Goal: Navigation & Orientation: Understand site structure

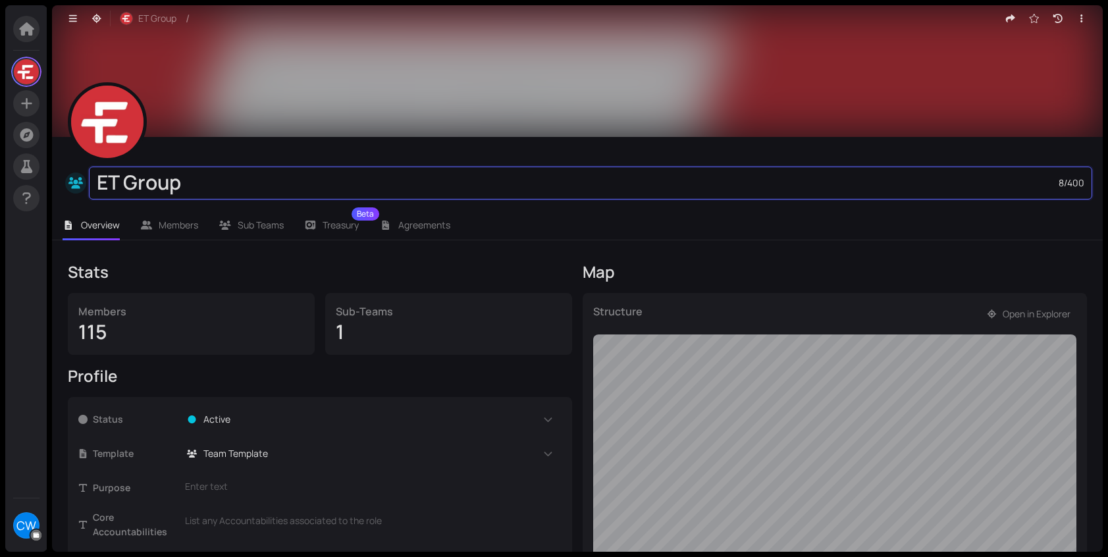
click at [1026, 316] on span "Open in Explorer" at bounding box center [1036, 312] width 68 height 14
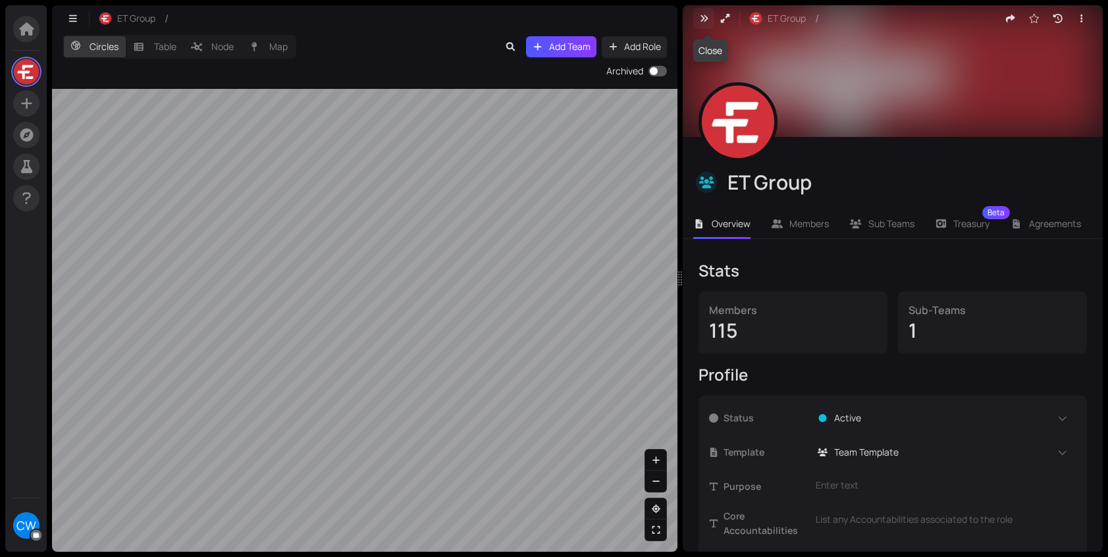
click at [698, 19] on icon "button" at bounding box center [704, 18] width 12 height 9
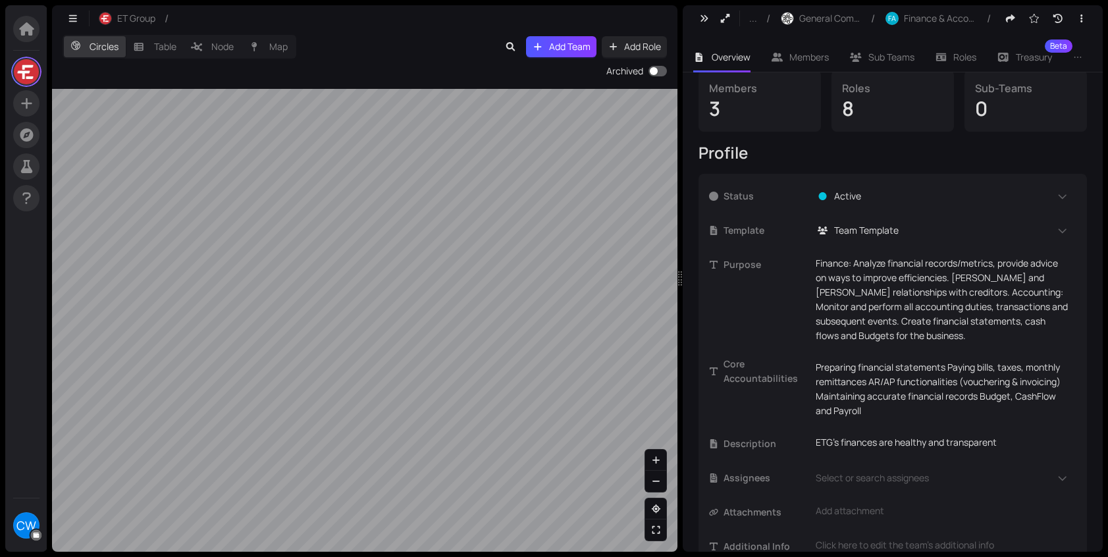
scroll to position [225, 0]
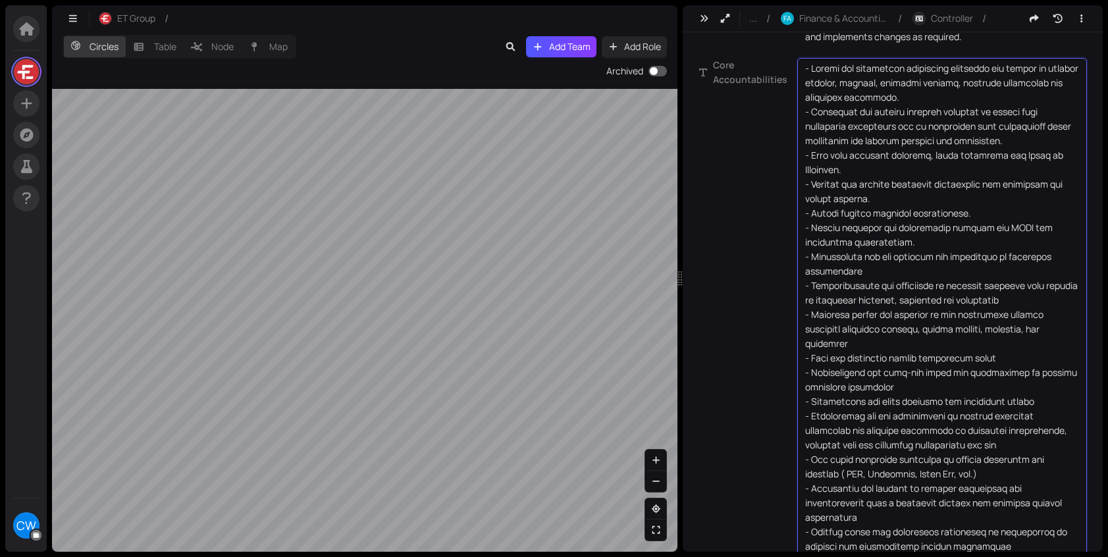
scroll to position [39, 0]
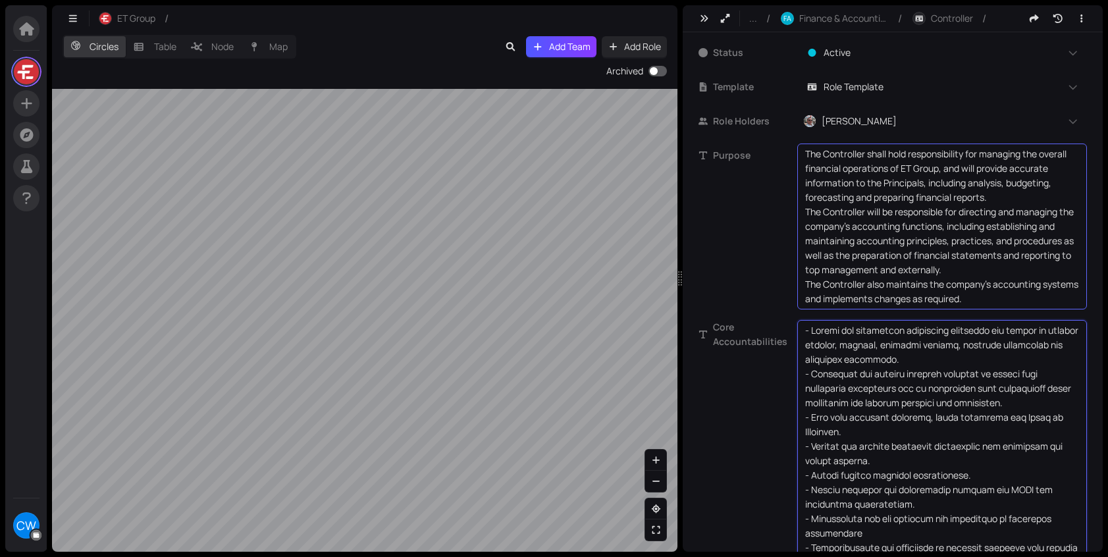
drag, startPoint x: 879, startPoint y: 197, endPoint x: 866, endPoint y: 195, distance: 12.7
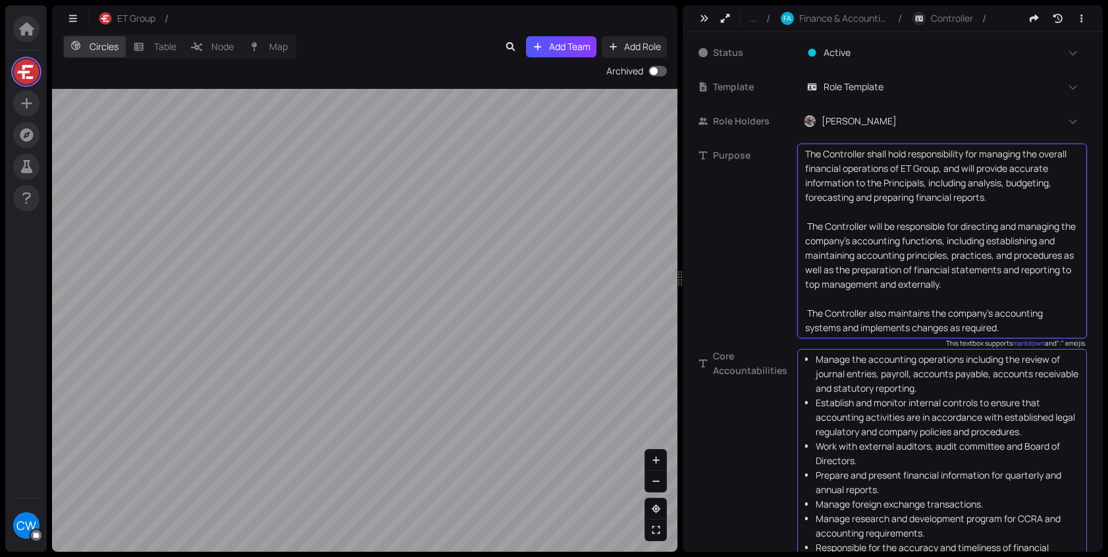
click at [761, 272] on div "Purpose The Controller shall hold responsibility for managing the overall finan…" at bounding box center [892, 240] width 388 height 195
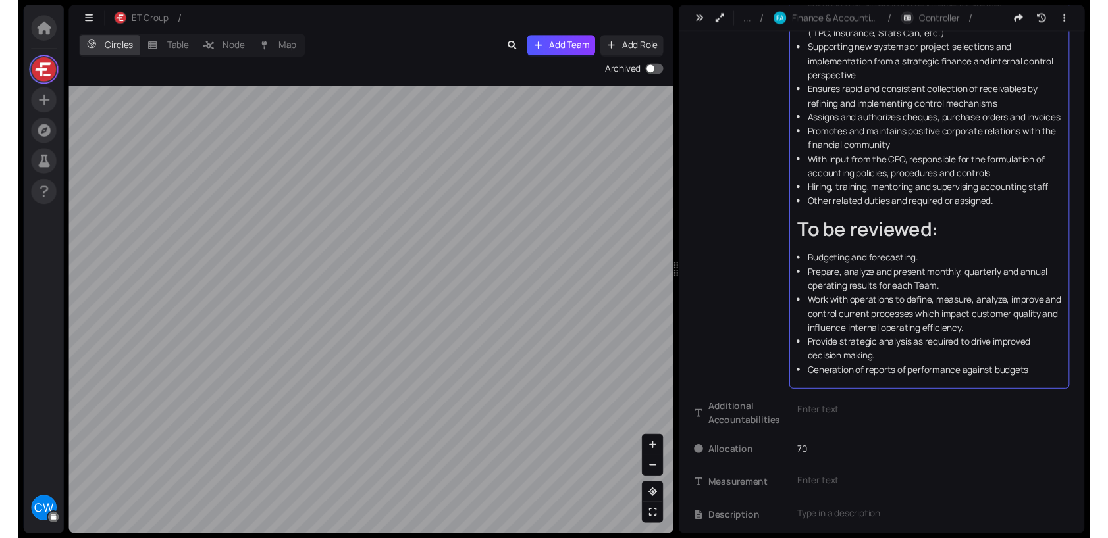
scroll to position [789, 0]
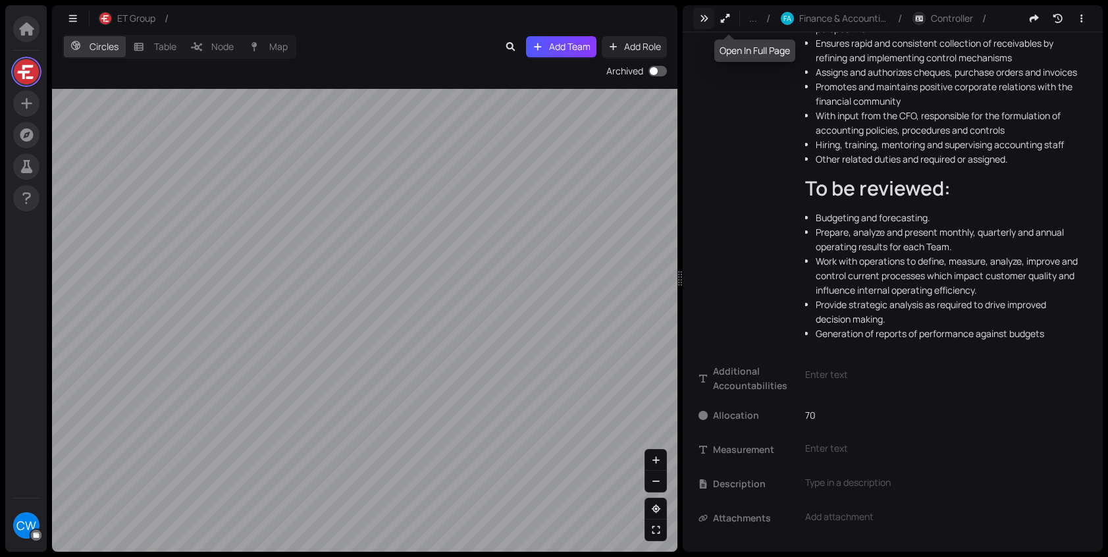
click at [707, 18] on icon "button" at bounding box center [703, 18] width 7 height 7
